Goal: Transaction & Acquisition: Purchase product/service

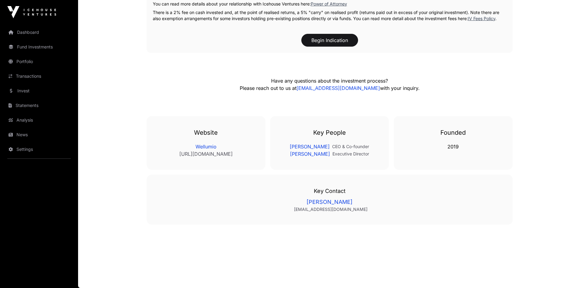
scroll to position [875, 0]
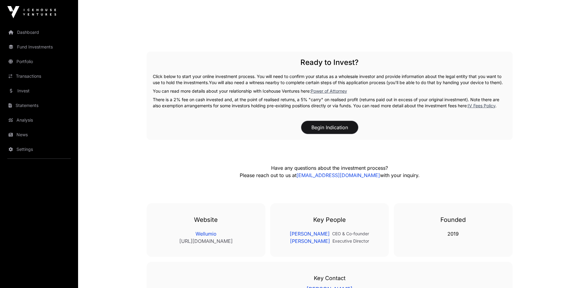
click at [338, 132] on button "Begin Indication" at bounding box center [330, 127] width 57 height 13
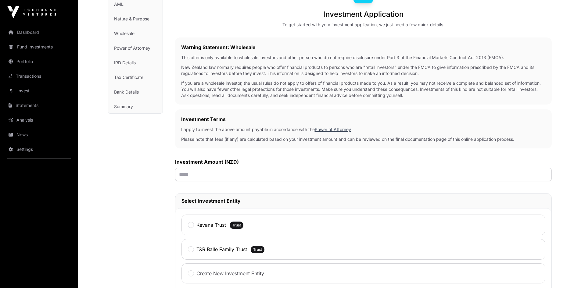
scroll to position [79, 0]
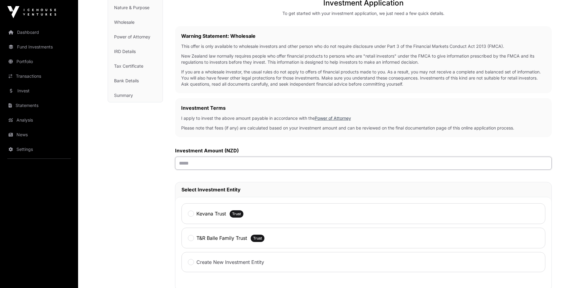
click at [269, 162] on input "text" at bounding box center [363, 163] width 377 height 13
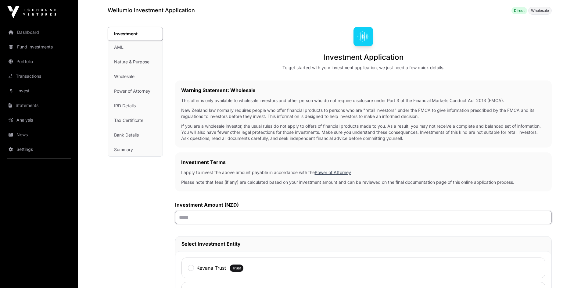
scroll to position [0, 0]
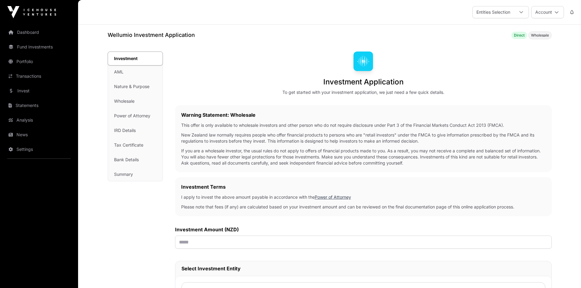
click at [30, 90] on link "Invest" at bounding box center [39, 90] width 68 height 13
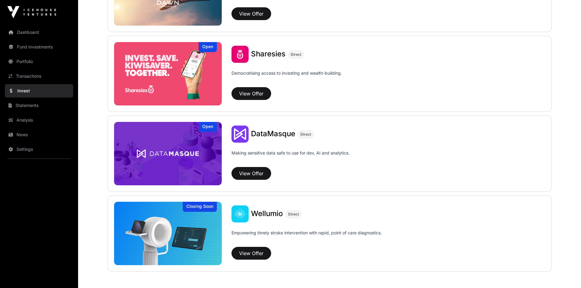
scroll to position [797, 0]
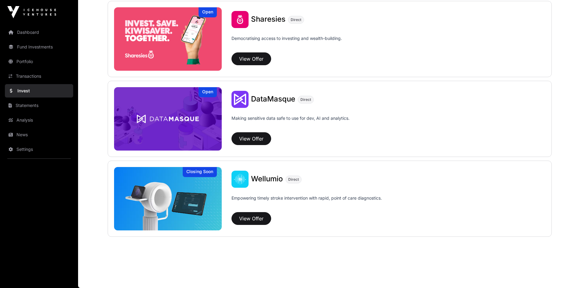
click at [199, 191] on img at bounding box center [168, 198] width 108 height 63
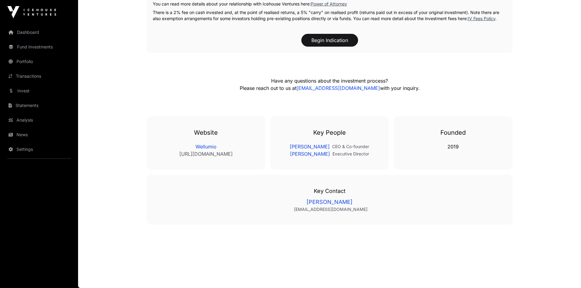
scroll to position [909, 0]
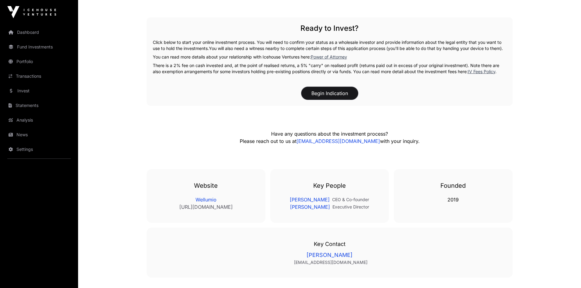
click at [338, 100] on button "Begin Indication" at bounding box center [330, 93] width 57 height 13
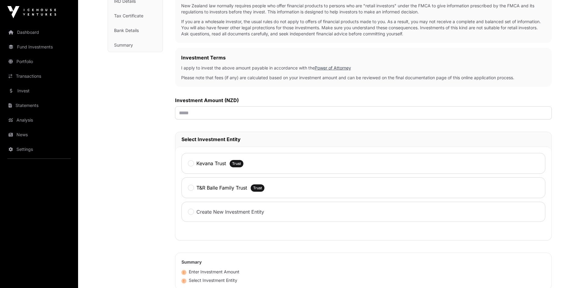
scroll to position [130, 0]
click at [226, 112] on input "text" at bounding box center [363, 112] width 377 height 13
type input "******"
click at [197, 166] on label "Kevana Trust" at bounding box center [212, 163] width 30 height 7
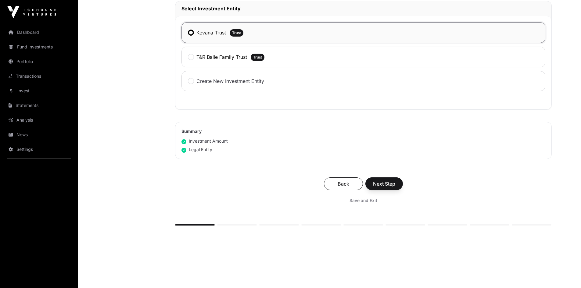
scroll to position [261, 0]
click at [385, 183] on span "Next Step" at bounding box center [384, 183] width 22 height 7
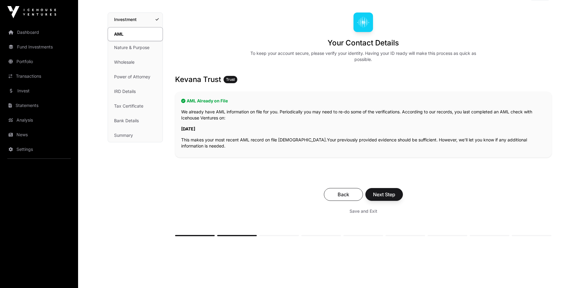
scroll to position [40, 0]
click at [394, 193] on span "Next Step" at bounding box center [384, 193] width 22 height 7
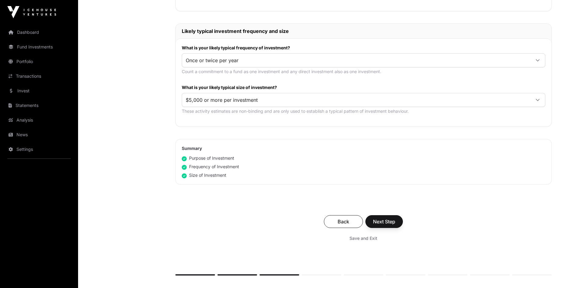
scroll to position [290, 0]
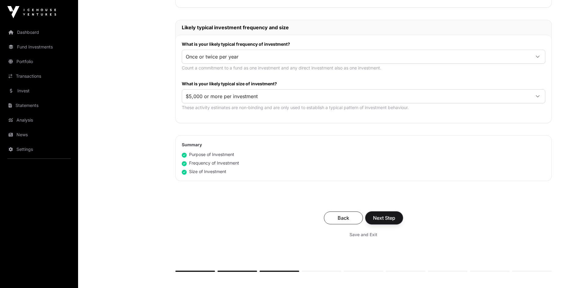
click at [380, 216] on span "Next Step" at bounding box center [384, 218] width 22 height 7
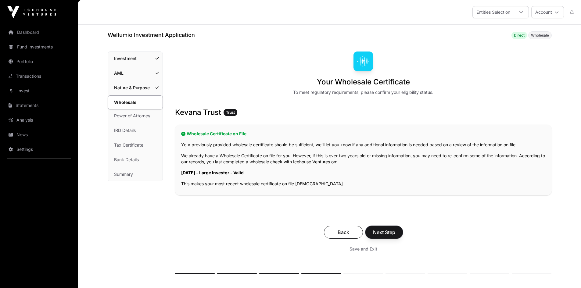
click at [389, 233] on span "Next Step" at bounding box center [384, 232] width 22 height 7
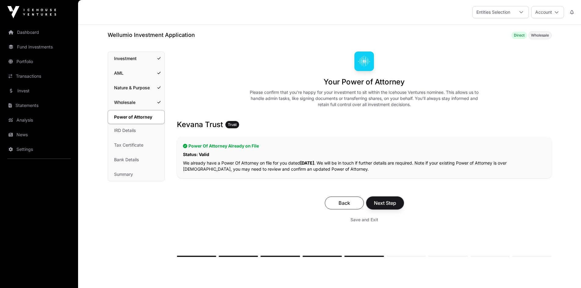
click at [387, 205] on span "Next Step" at bounding box center [385, 203] width 22 height 7
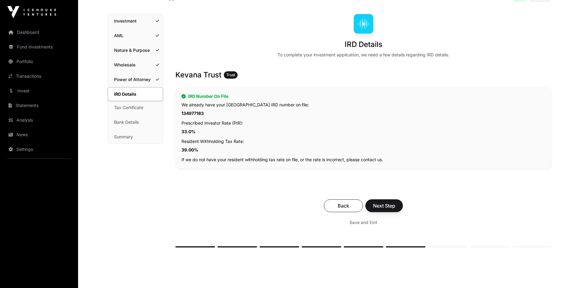
scroll to position [38, 0]
click at [388, 208] on span "Next Step" at bounding box center [384, 205] width 22 height 7
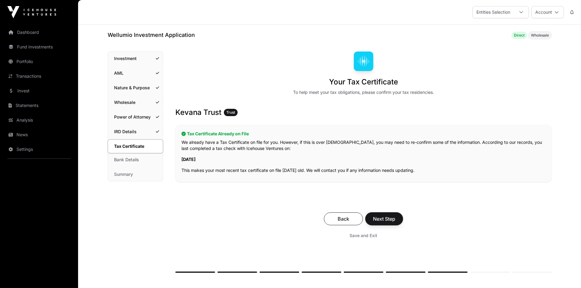
click at [391, 219] on span "Next Step" at bounding box center [384, 218] width 22 height 7
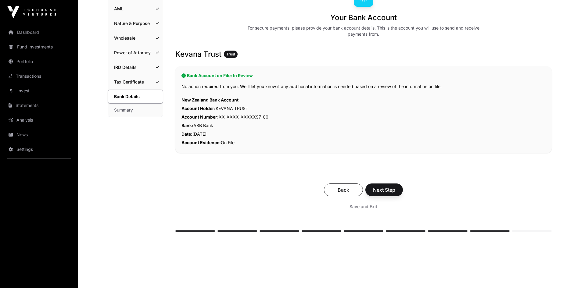
scroll to position [84, 0]
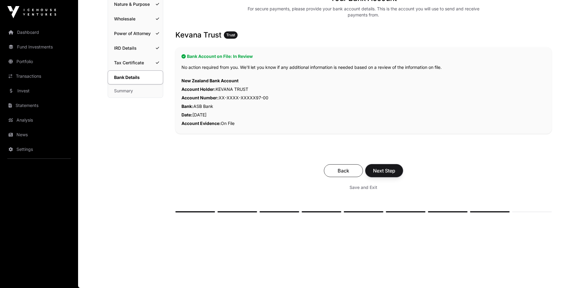
click at [385, 175] on button "Next Step" at bounding box center [385, 171] width 38 height 13
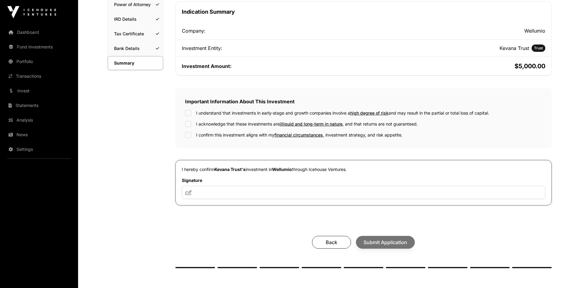
scroll to position [113, 0]
click at [256, 110] on label "I understand that investments in early-stage and growth companies involve a hig…" at bounding box center [342, 113] width 293 height 6
click at [249, 122] on label "I acknowledge that these investments are illiquid and long-term in nature , and…" at bounding box center [307, 124] width 222 height 6
click at [243, 135] on label "I confirm this investment aligns with my financial circumstances , investment s…" at bounding box center [299, 135] width 207 height 6
click at [257, 190] on input "text" at bounding box center [364, 192] width 364 height 13
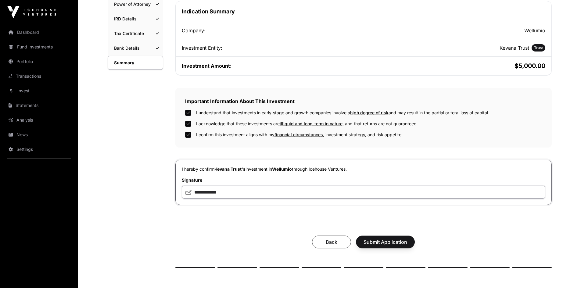
type input "**********"
click at [378, 244] on span "Submit Application" at bounding box center [386, 242] width 44 height 7
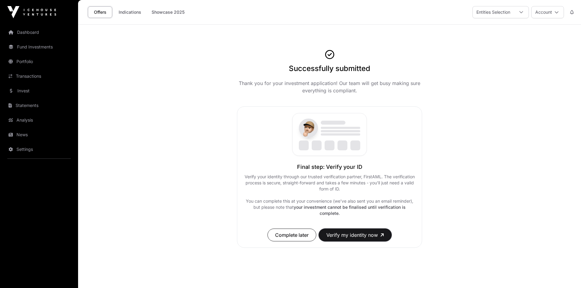
click at [370, 234] on button "Verify my identity now" at bounding box center [355, 235] width 73 height 13
click at [552, 16] on button "Account" at bounding box center [548, 12] width 33 height 12
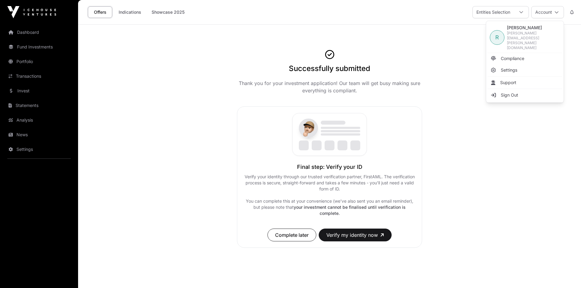
click at [513, 92] on span "Sign Out" at bounding box center [509, 95] width 17 height 6
